Goal: Task Accomplishment & Management: Manage account settings

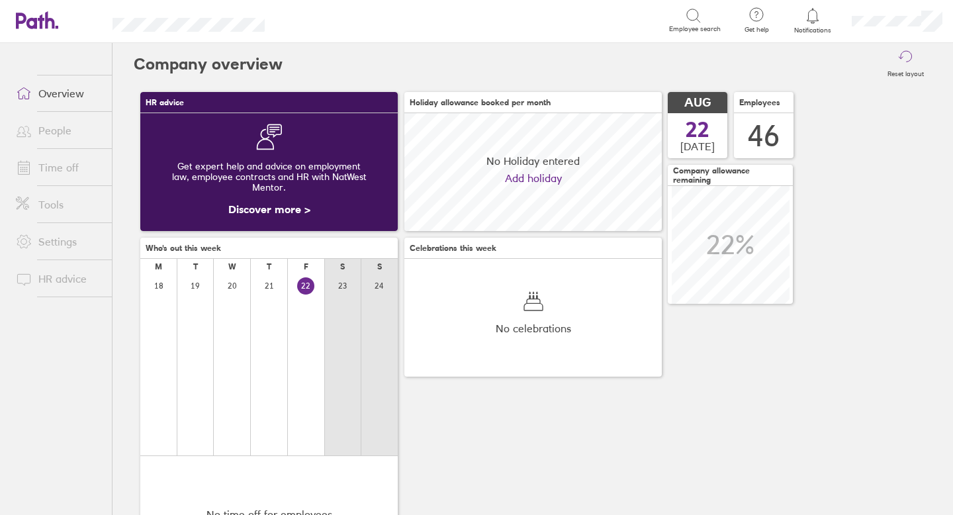
scroll to position [118, 257]
click at [77, 168] on link "Time off" at bounding box center [58, 167] width 107 height 26
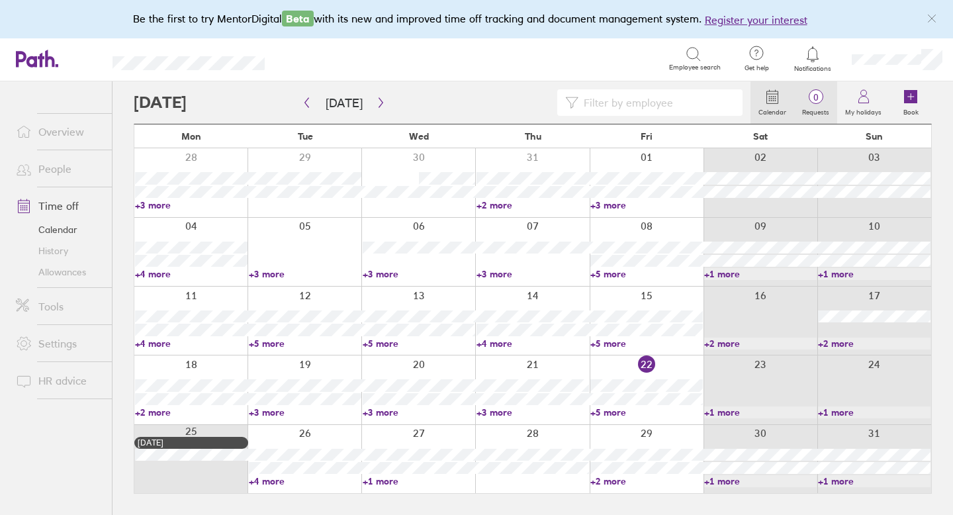
click at [816, 93] on span "0" at bounding box center [815, 97] width 43 height 11
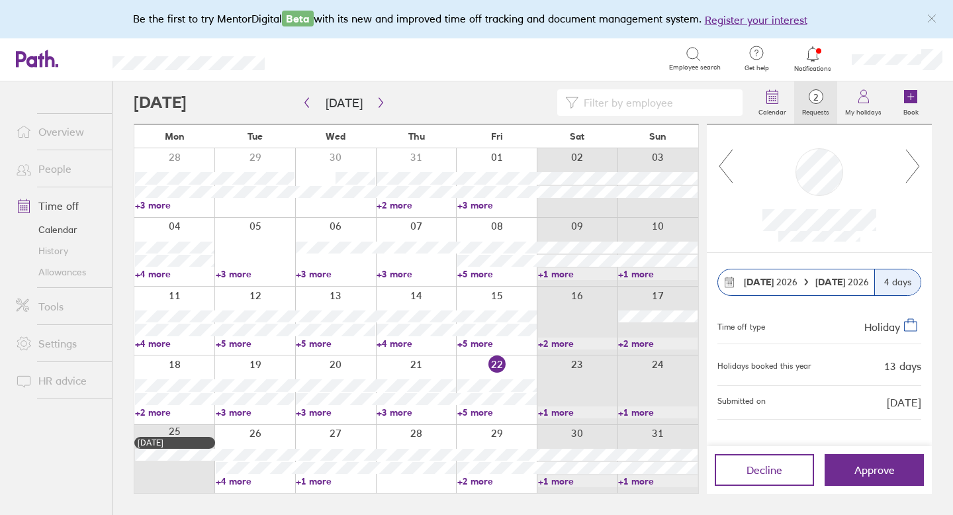
click at [911, 173] on icon at bounding box center [913, 166] width 17 height 36
click at [379, 101] on icon "button" at bounding box center [381, 103] width 4 height 10
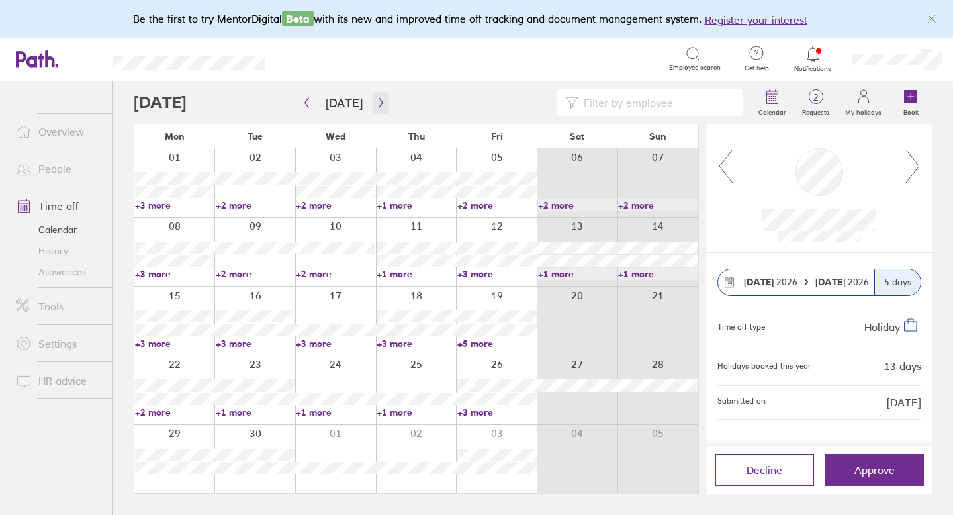
click at [379, 103] on icon "button" at bounding box center [381, 102] width 10 height 11
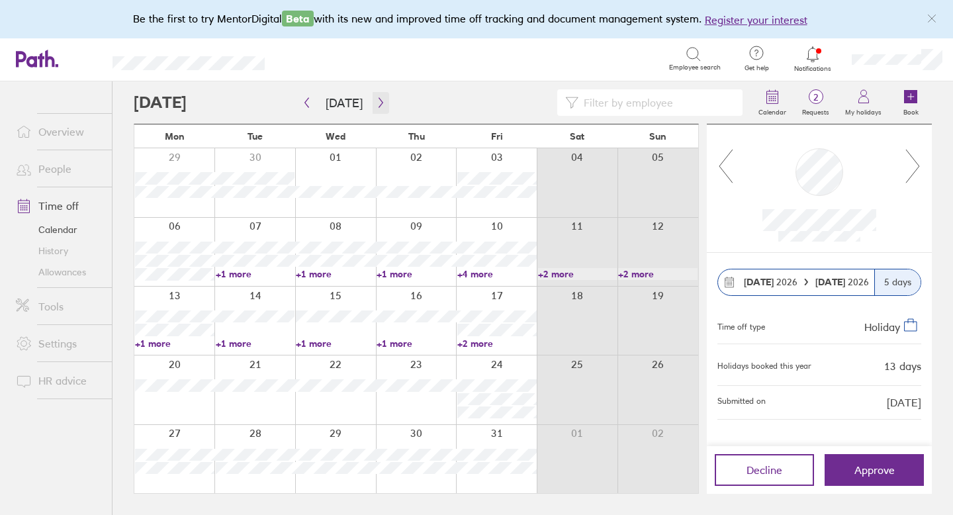
click at [379, 103] on icon "button" at bounding box center [381, 102] width 10 height 11
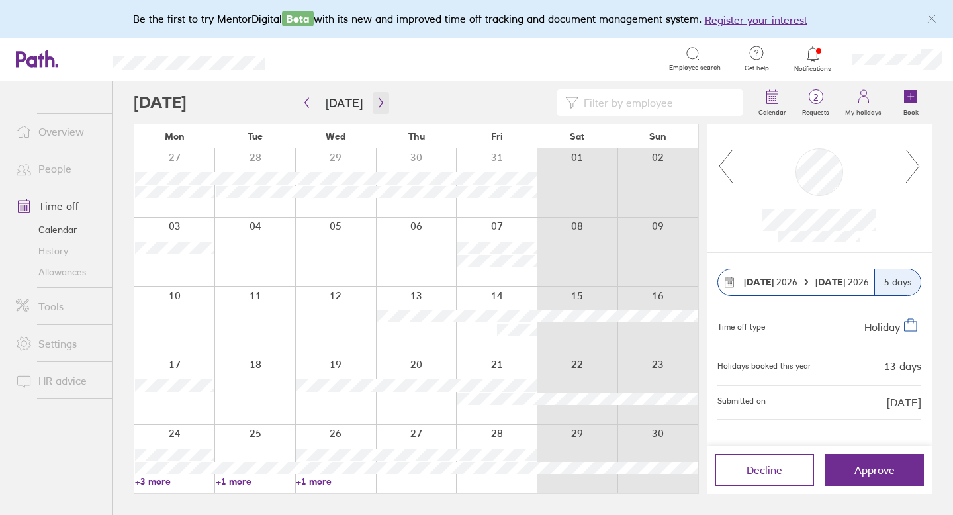
click at [379, 103] on icon "button" at bounding box center [381, 102] width 10 height 11
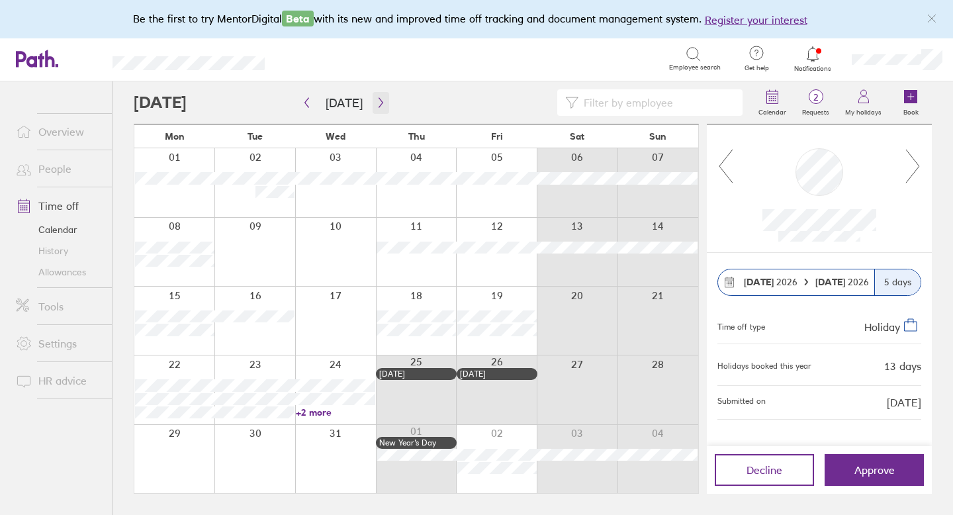
click at [379, 103] on icon "button" at bounding box center [381, 102] width 10 height 11
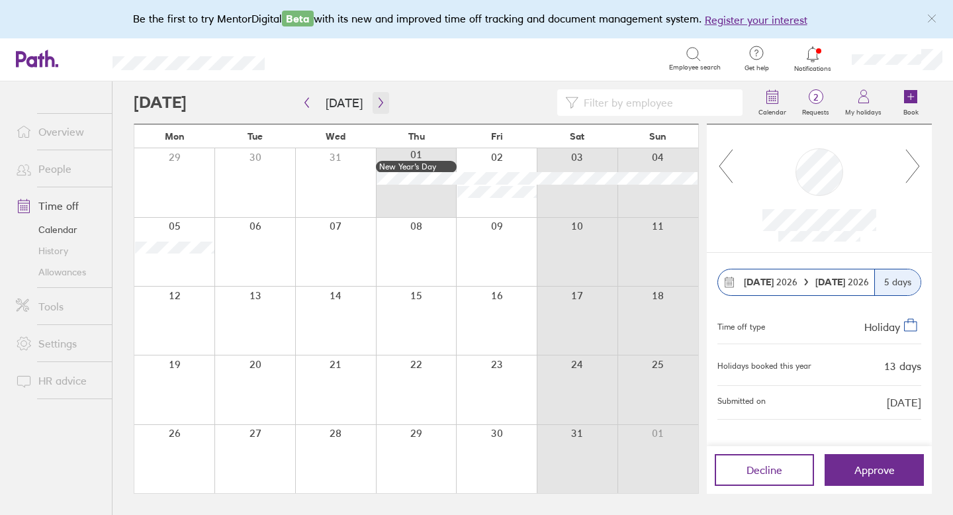
click at [379, 103] on icon "button" at bounding box center [381, 102] width 10 height 11
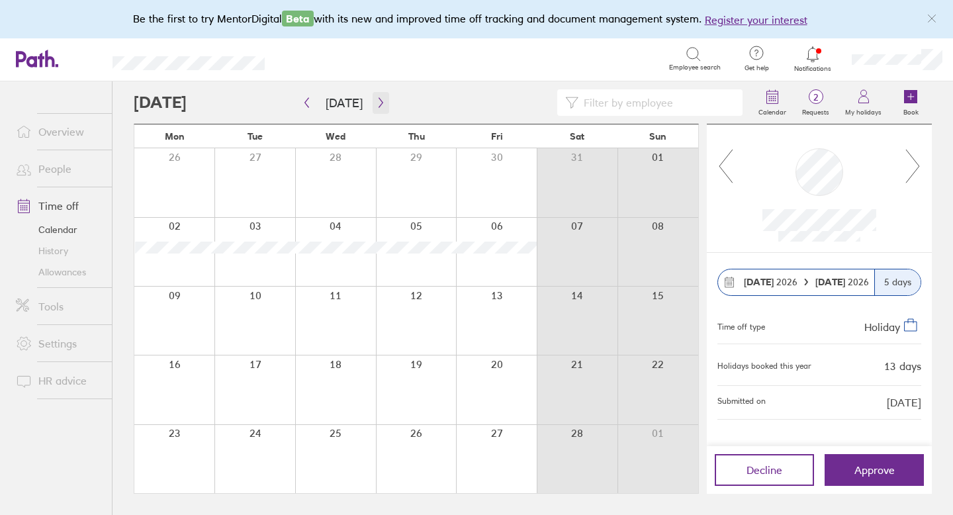
click at [379, 103] on icon "button" at bounding box center [381, 102] width 10 height 11
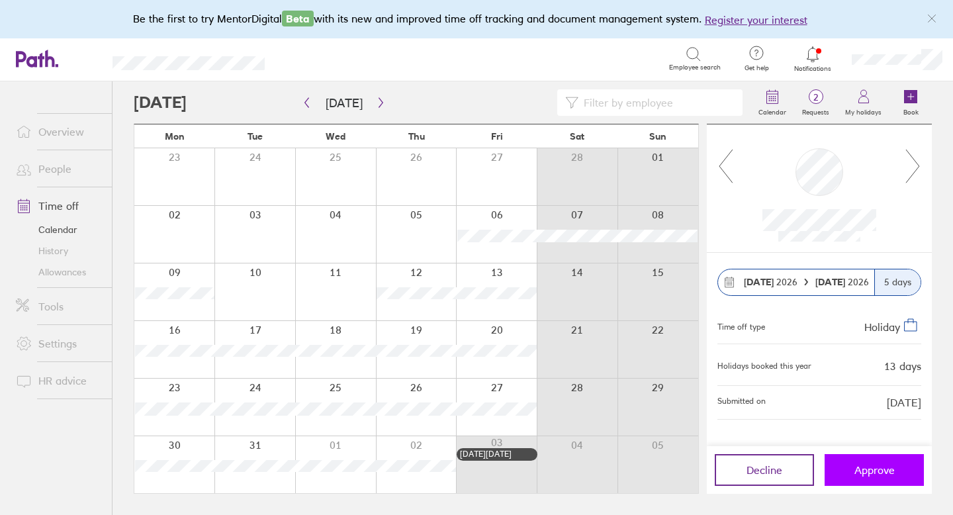
click at [851, 466] on button "Approve" at bounding box center [874, 470] width 99 height 32
click at [379, 101] on icon "button" at bounding box center [381, 102] width 10 height 11
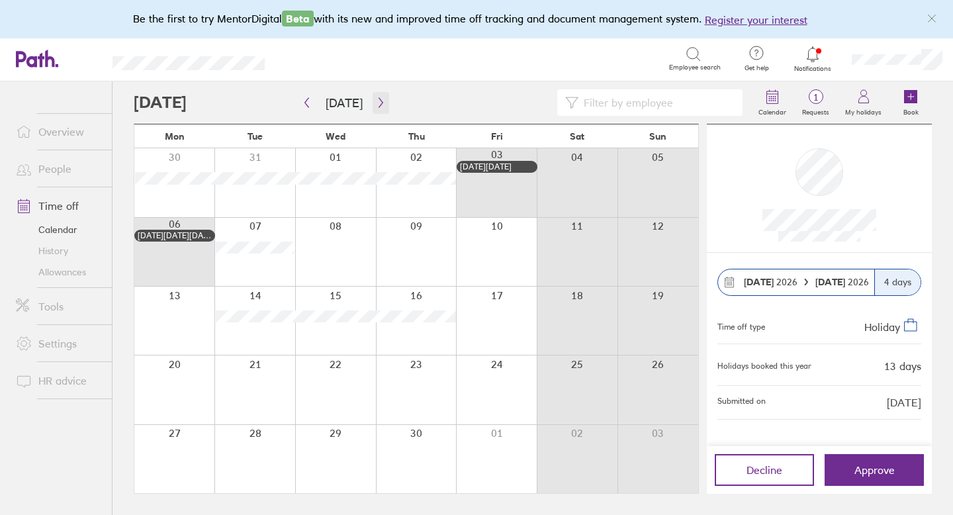
click at [379, 101] on icon "button" at bounding box center [381, 103] width 4 height 10
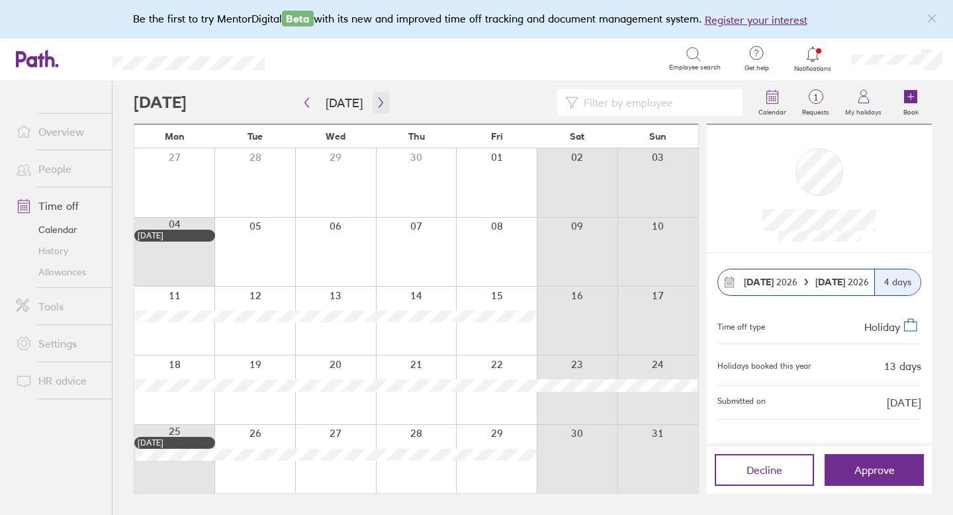
click at [379, 101] on icon "button" at bounding box center [381, 103] width 4 height 10
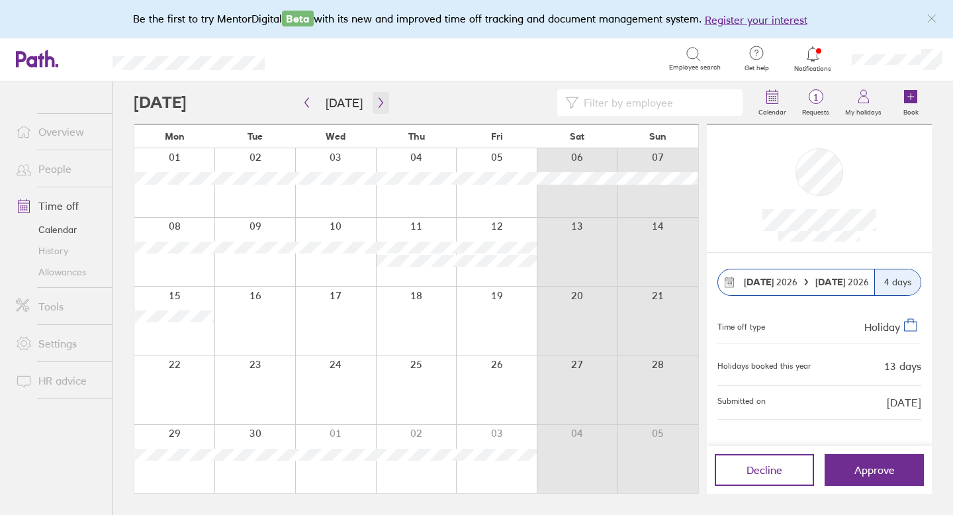
click at [379, 101] on icon "button" at bounding box center [381, 103] width 4 height 10
click at [378, 101] on icon "button" at bounding box center [381, 102] width 10 height 11
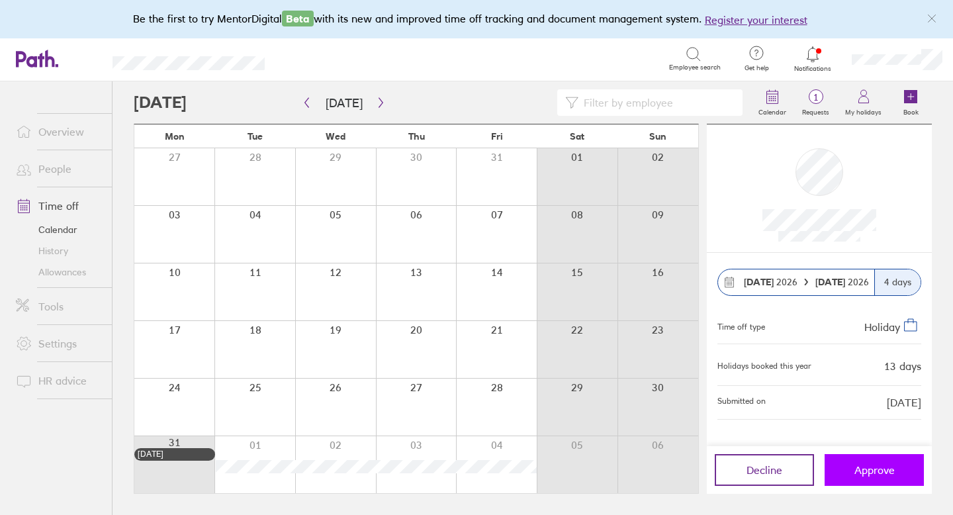
click at [860, 465] on span "Approve" at bounding box center [875, 470] width 40 height 12
